Goal: Find specific page/section

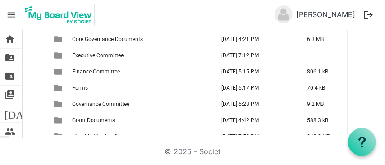
scroll to position [157, 0]
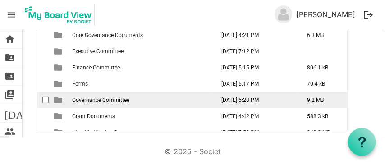
click at [118, 97] on span "Governance Committee" at bounding box center [100, 100] width 57 height 6
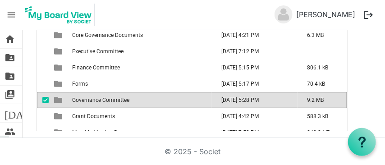
click at [118, 97] on span "Governance Committee" at bounding box center [100, 100] width 57 height 6
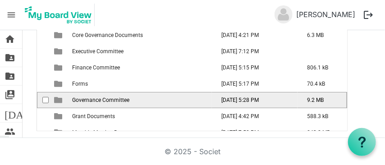
click at [118, 97] on span "Governance Committee" at bounding box center [100, 100] width 57 height 6
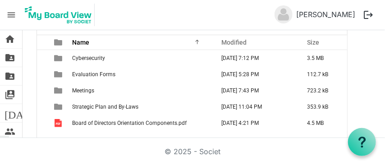
scroll to position [84, 0]
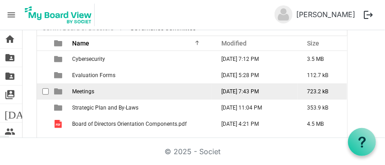
click at [87, 93] on span "Meetings" at bounding box center [83, 91] width 22 height 6
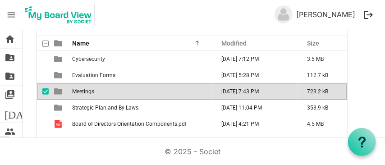
click at [87, 93] on span "Meetings" at bounding box center [83, 91] width 22 height 6
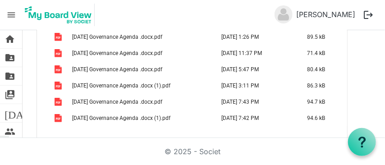
scroll to position [126, 0]
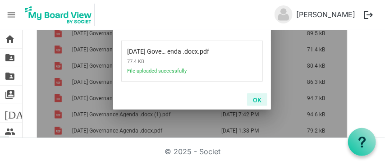
click at [258, 100] on button "OK" at bounding box center [257, 99] width 20 height 13
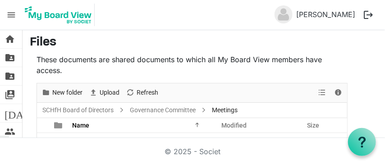
scroll to position [0, 0]
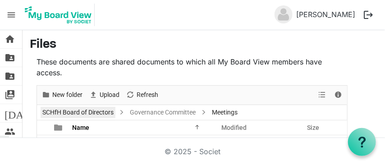
click at [105, 109] on link "SCHfH Board of Directors" at bounding box center [78, 112] width 75 height 11
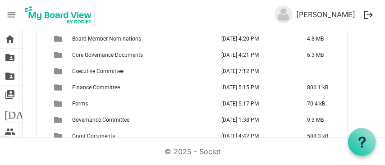
scroll to position [134, 0]
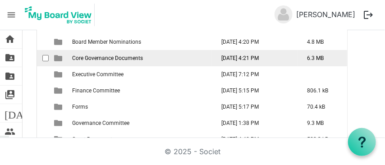
click at [100, 58] on span "Core Governance Documents" at bounding box center [107, 58] width 71 height 6
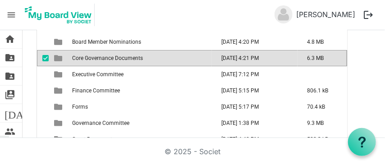
click at [100, 58] on span "Core Governance Documents" at bounding box center [107, 58] width 71 height 6
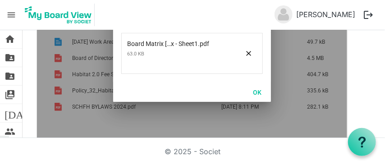
scroll to position [127, 0]
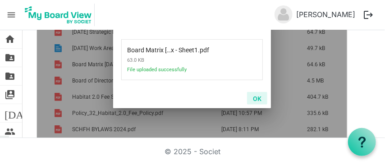
click at [258, 99] on button "OK" at bounding box center [257, 98] width 20 height 13
click at [259, 97] on button "OK" at bounding box center [257, 98] width 20 height 13
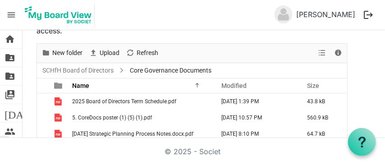
scroll to position [19, 0]
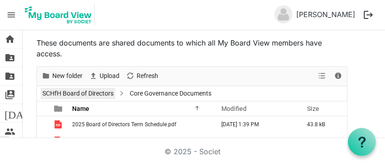
click at [92, 95] on link "SCHfH Board of Directors" at bounding box center [78, 93] width 75 height 11
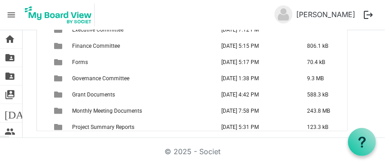
scroll to position [26, 0]
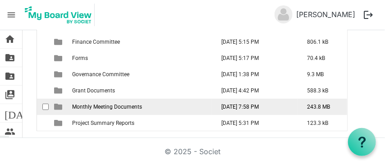
click at [121, 104] on span "Monthly Meeting Documents" at bounding box center [107, 107] width 70 height 6
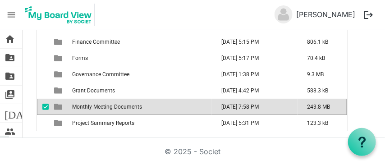
click at [121, 104] on span "Monthly Meeting Documents" at bounding box center [107, 107] width 70 height 6
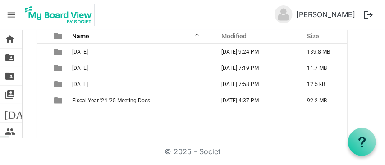
scroll to position [89, 0]
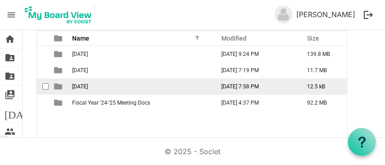
click at [122, 88] on td "[DATE]" at bounding box center [140, 86] width 142 height 16
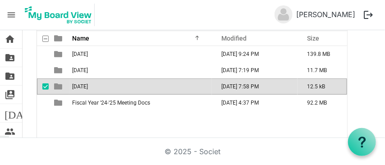
click at [122, 88] on td "[DATE]" at bounding box center [140, 86] width 142 height 16
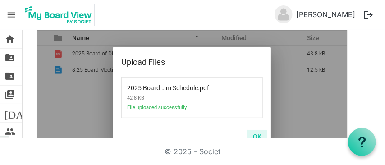
click at [254, 135] on button "OK" at bounding box center [257, 136] width 20 height 13
click at [256, 134] on button "OK" at bounding box center [257, 136] width 20 height 13
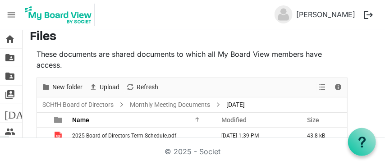
scroll to position [0, 0]
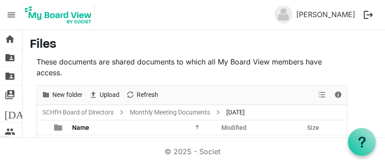
click at [217, 38] on h3 "Files" at bounding box center [204, 44] width 348 height 15
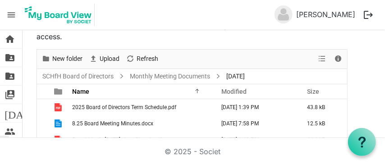
scroll to position [34, 0]
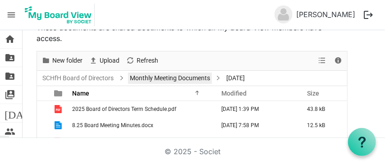
click at [173, 78] on link "Monthly Meeting Documents" at bounding box center [170, 78] width 84 height 11
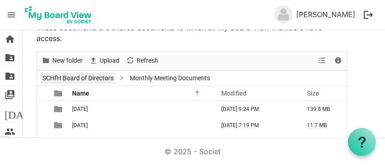
click at [105, 79] on link "SCHfH Board of Directors" at bounding box center [78, 78] width 75 height 11
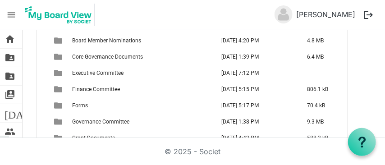
scroll to position [136, 0]
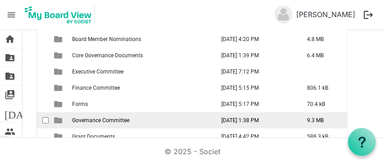
click at [151, 117] on td "Governance Committee" at bounding box center [140, 120] width 142 height 16
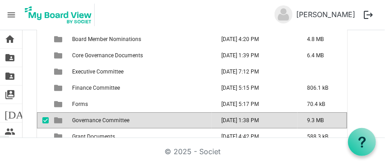
click at [151, 117] on td "Governance Committee" at bounding box center [140, 120] width 142 height 16
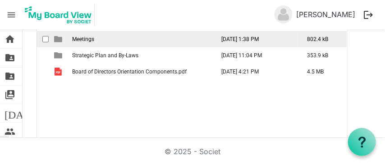
click at [86, 43] on td "Meetings" at bounding box center [140, 39] width 142 height 16
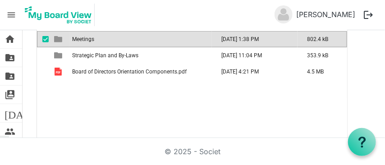
click at [86, 43] on td "Meetings" at bounding box center [140, 39] width 142 height 16
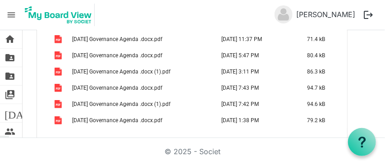
click at [240, 147] on div "© 2025 - Societ" at bounding box center [192, 151] width 324 height 27
